Goal: Transaction & Acquisition: Obtain resource

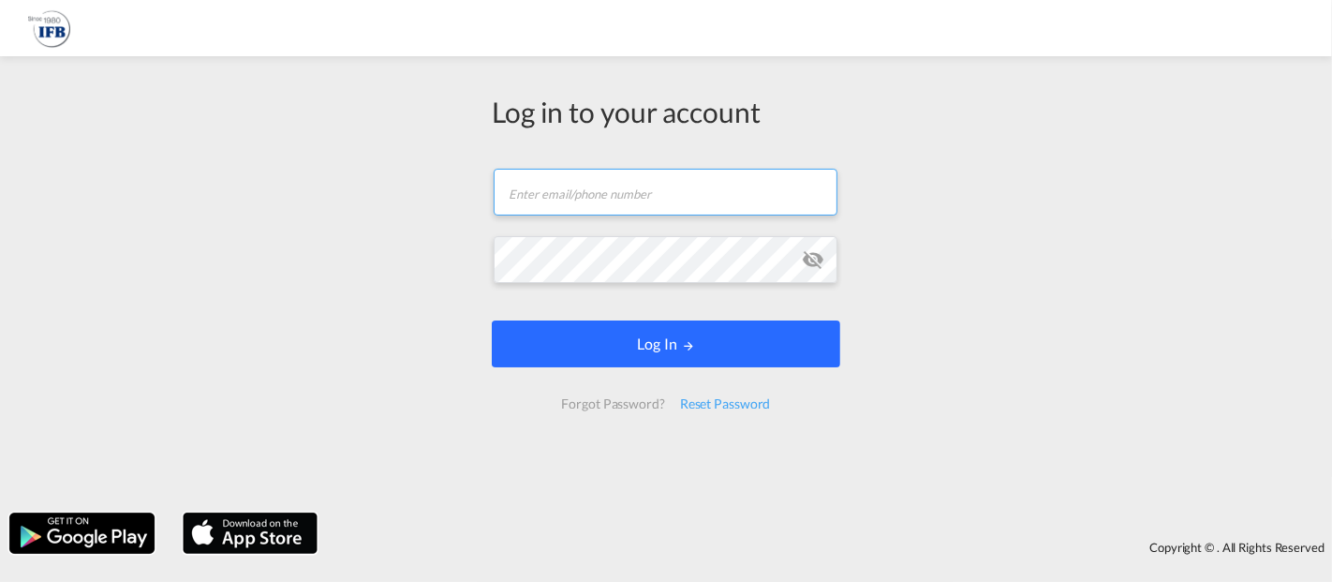
type input "[EMAIL_ADDRESS][DOMAIN_NAME]"
click at [667, 354] on button "Log In" at bounding box center [666, 343] width 348 height 47
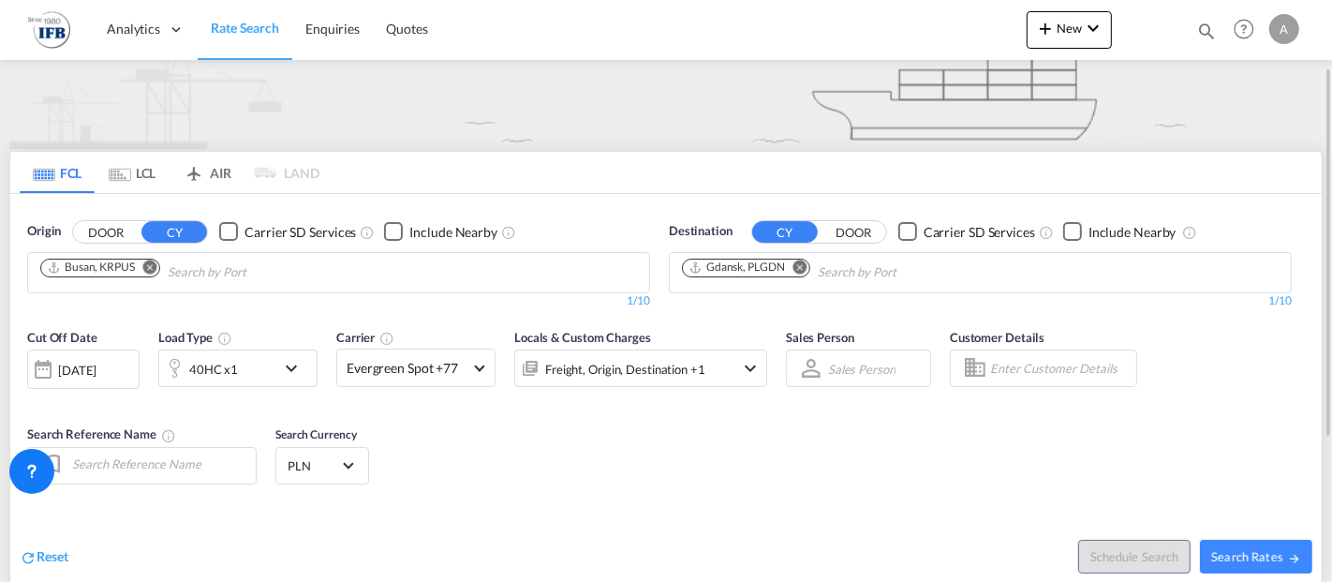
scroll to position [208, 0]
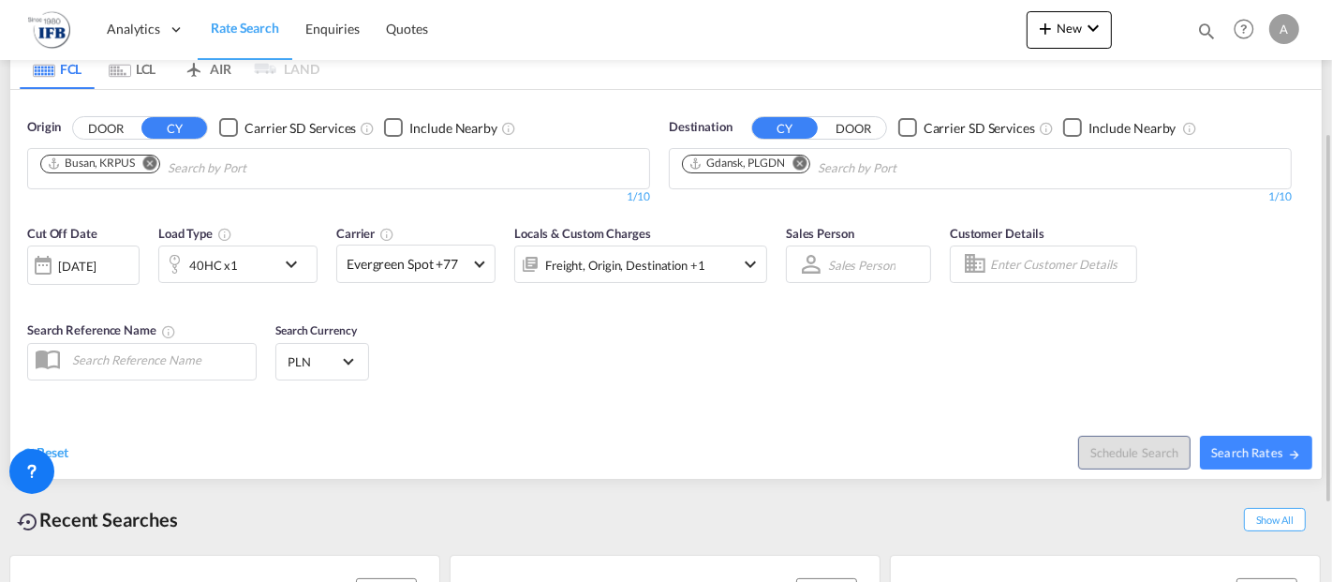
click at [73, 267] on div "[DATE]" at bounding box center [77, 266] width 38 height 17
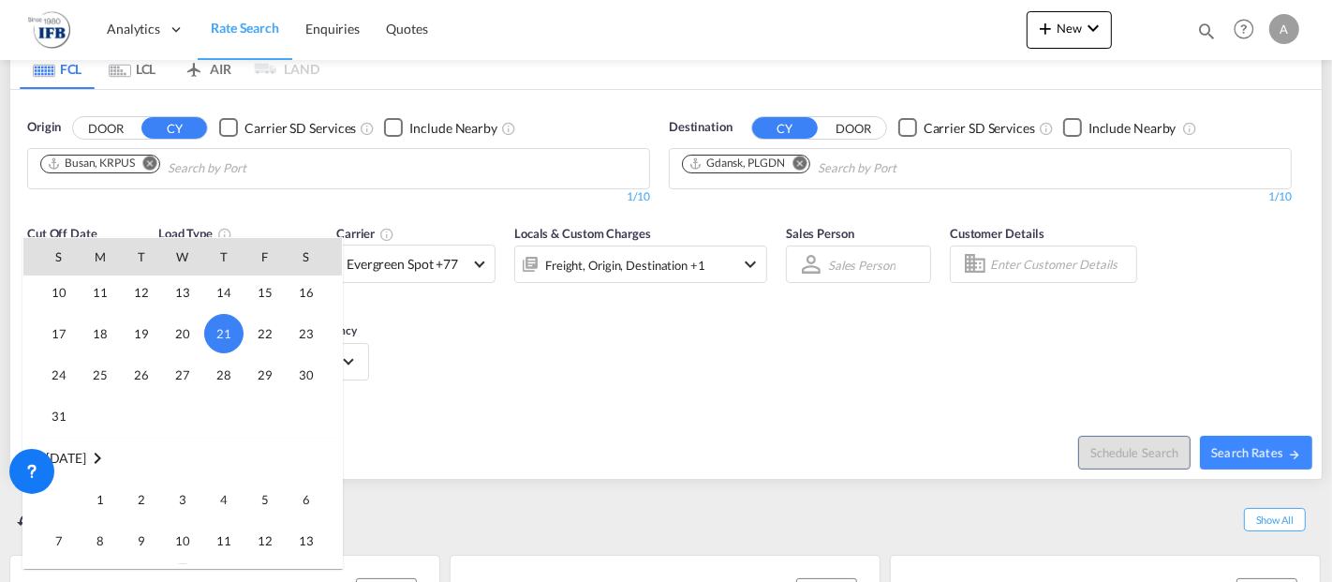
scroll to position [953, 0]
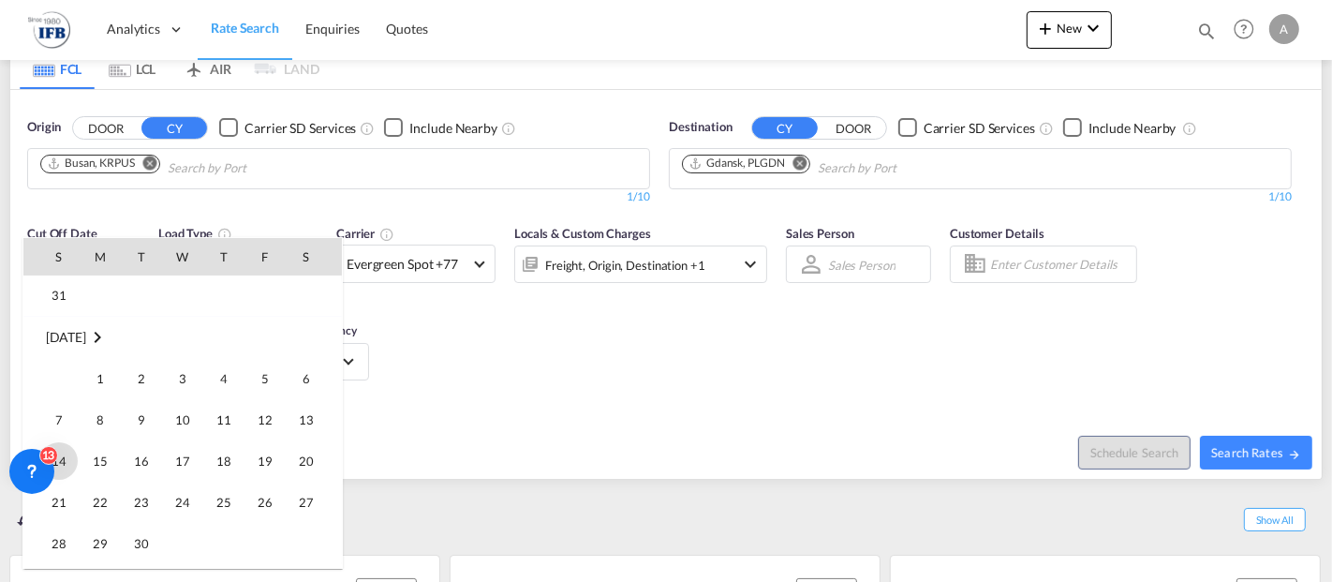
click at [67, 456] on span "14" at bounding box center [58, 460] width 37 height 37
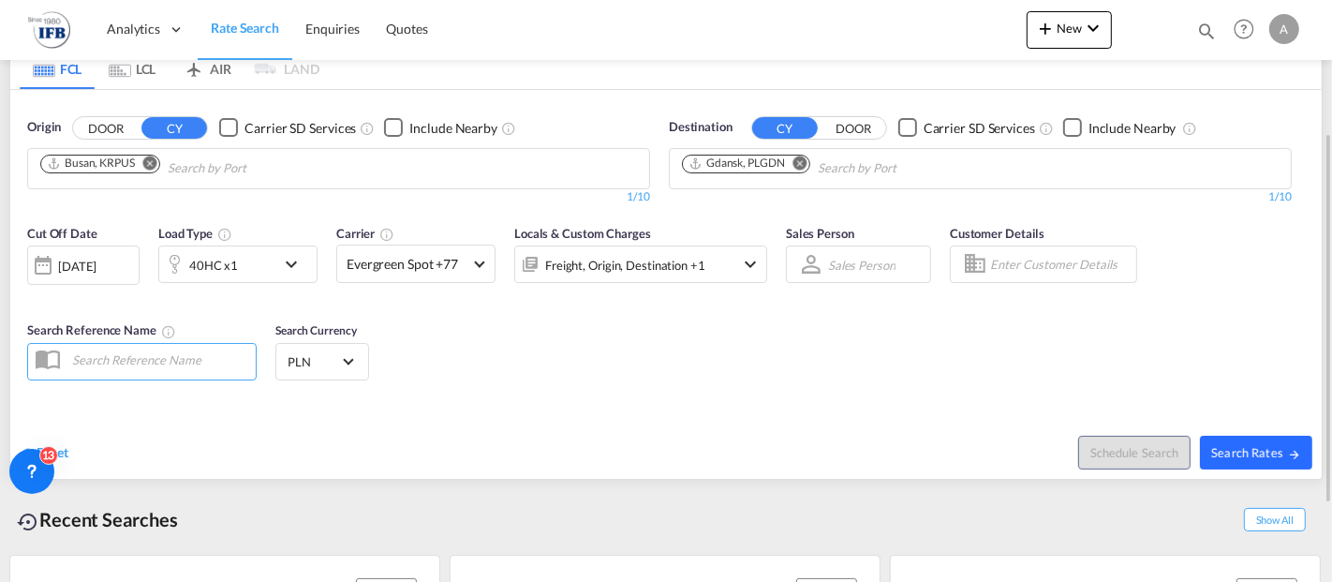
click at [1260, 456] on span "Search Rates" at bounding box center [1256, 452] width 90 height 15
type input "KRPUS to PLGDN / [DATE]"
